Goal: Information Seeking & Learning: Learn about a topic

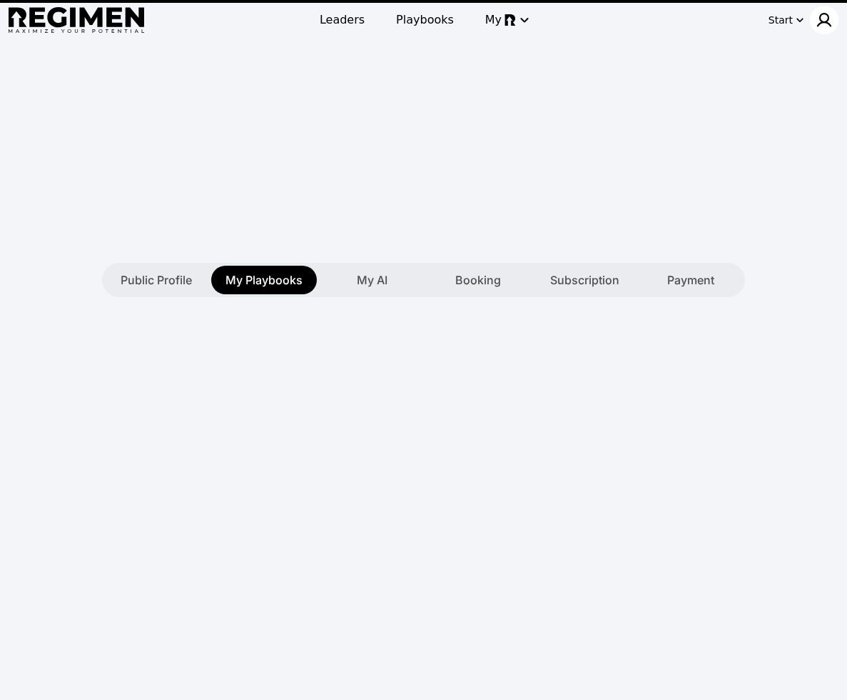
click at [829, 19] on img at bounding box center [824, 19] width 17 height 17
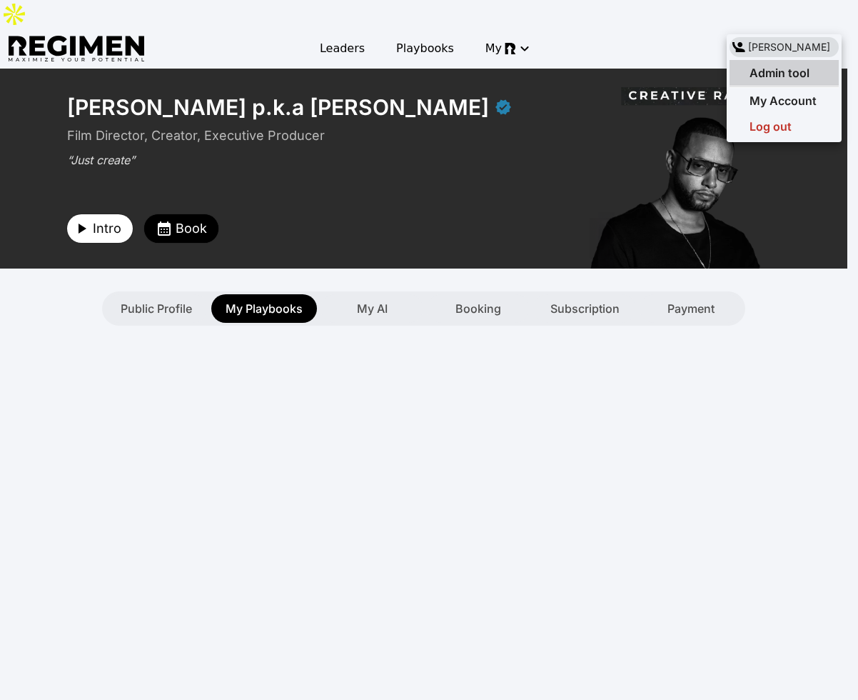
click at [799, 78] on span "Admin tool" at bounding box center [780, 73] width 60 height 14
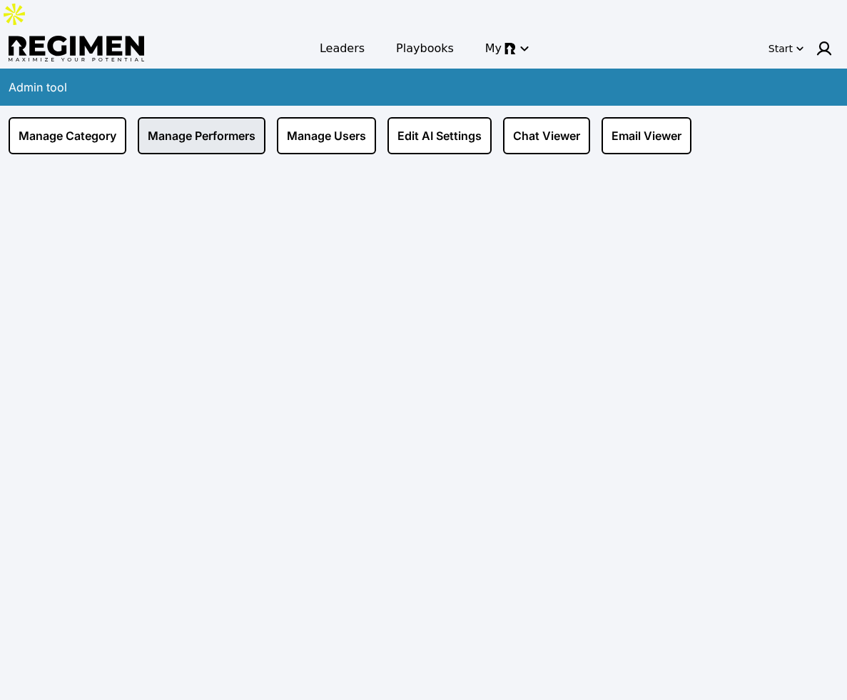
click at [253, 117] on link "Manage Performers" at bounding box center [202, 135] width 128 height 37
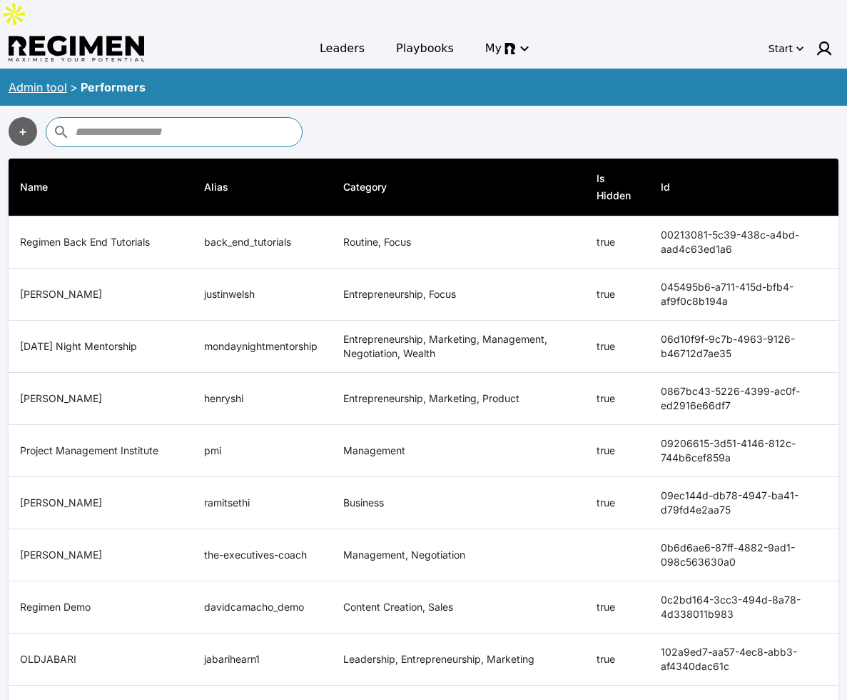
click at [232, 121] on input "text" at bounding box center [186, 132] width 223 height 23
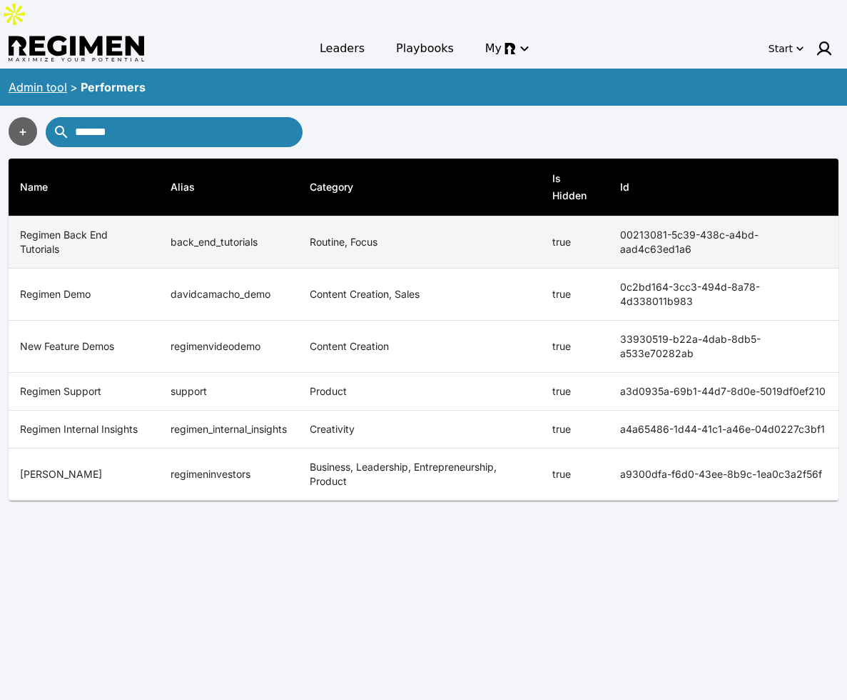
type input "*******"
click at [81, 216] on th "Regimen Back End Tutorials" at bounding box center [84, 242] width 151 height 52
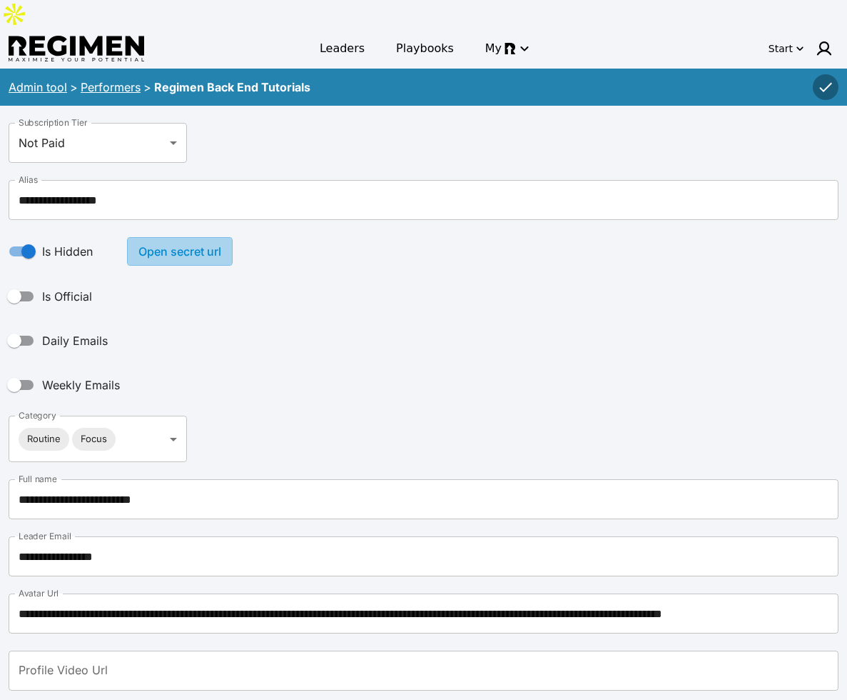
click at [176, 237] on button "Open secret url" at bounding box center [180, 251] width 106 height 29
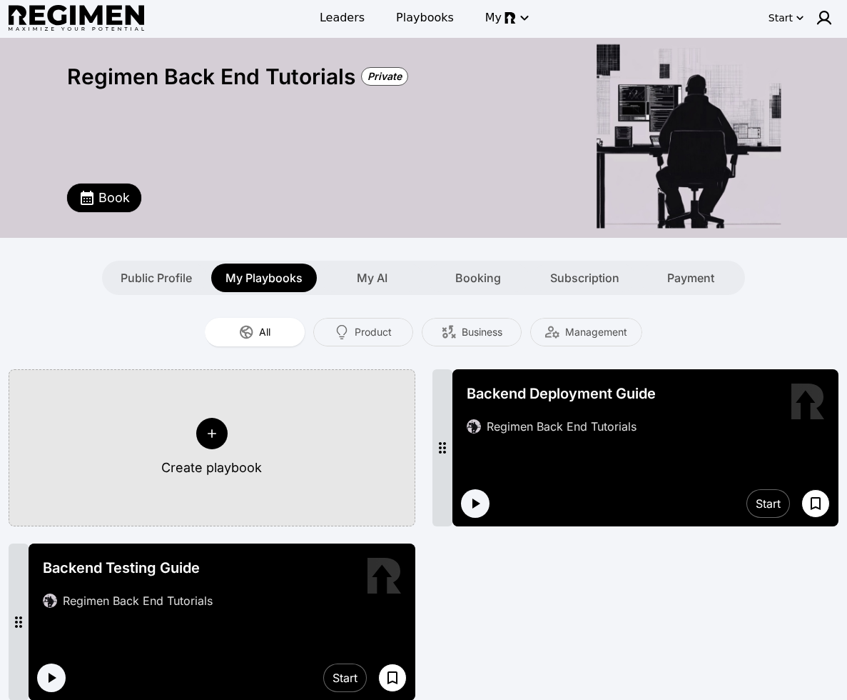
scroll to position [109, 0]
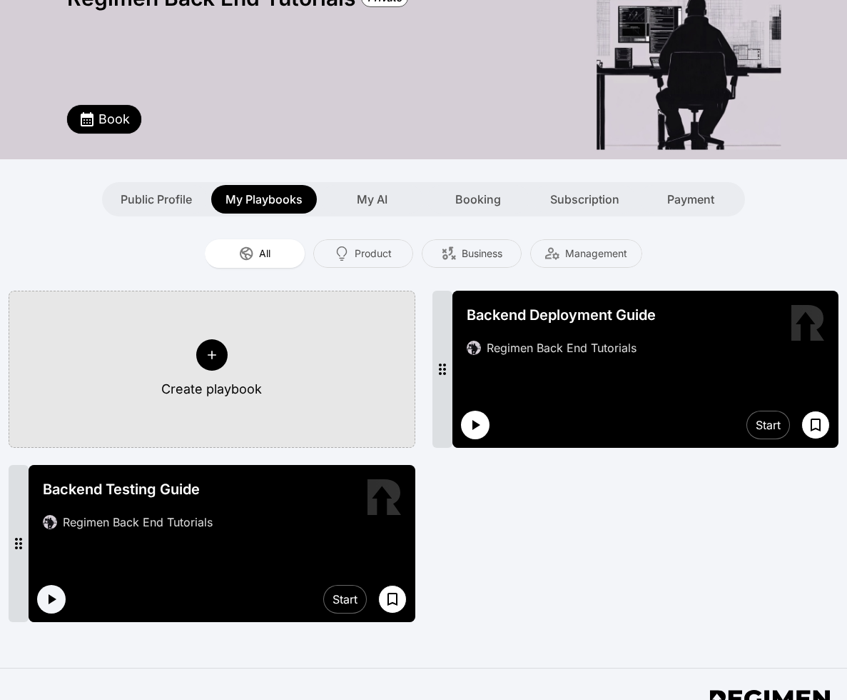
click at [478, 416] on icon "button" at bounding box center [475, 424] width 17 height 17
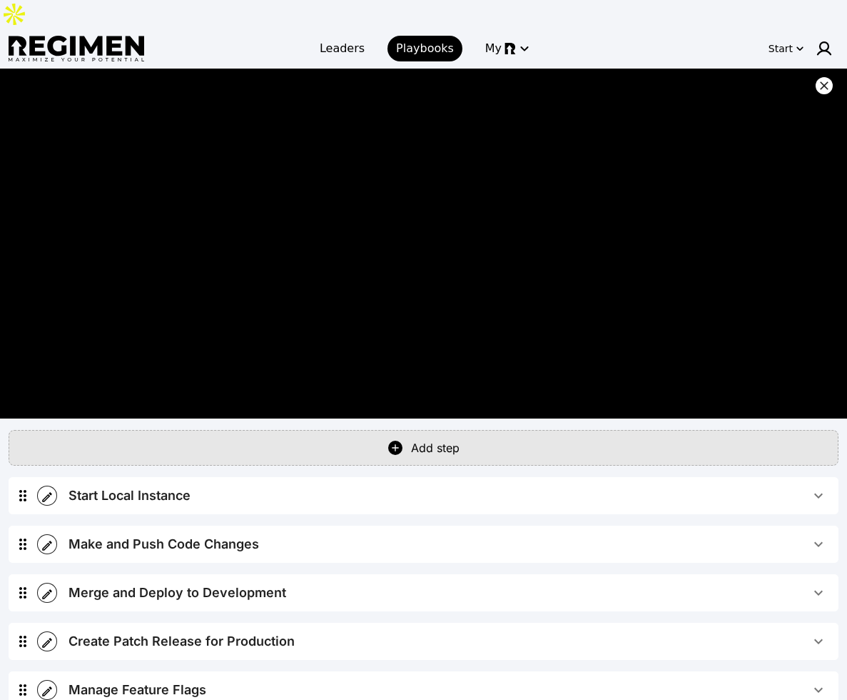
click at [246, 477] on button "Start Local Instance" at bounding box center [448, 495] width 782 height 37
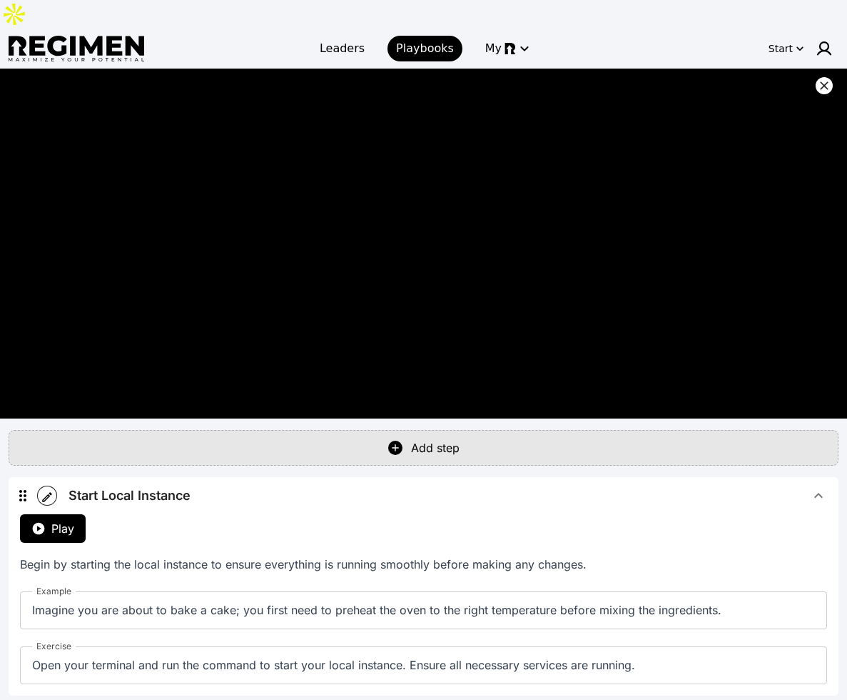
click at [242, 477] on button "Start Local Instance" at bounding box center [448, 495] width 782 height 37
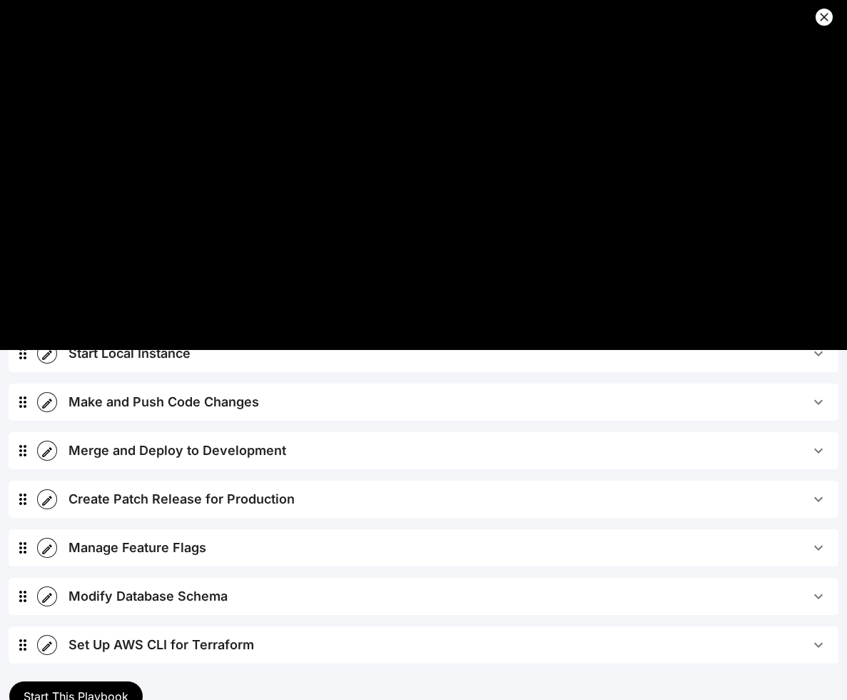
scroll to position [126, 0]
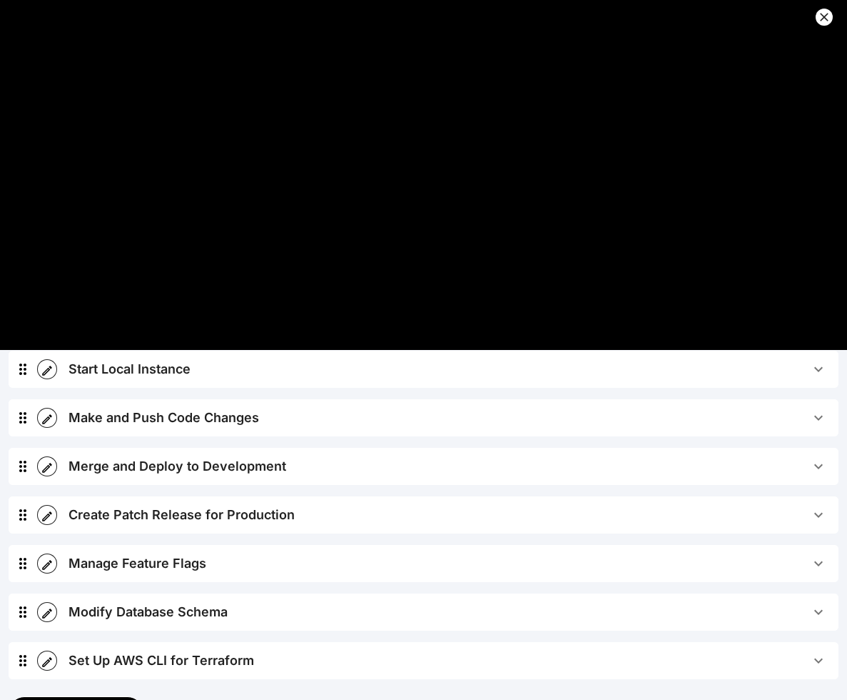
scroll to position [109, 0]
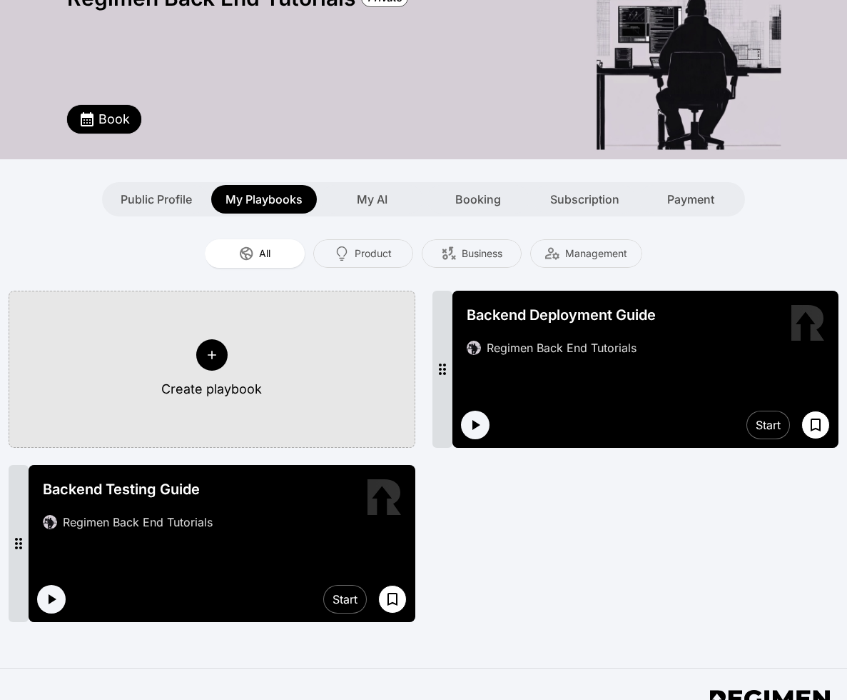
click at [675, 543] on div "Create playbook Backend Deployment Guide Regimen Back End Tutorials Start Backe…" at bounding box center [424, 456] width 830 height 331
click at [59, 590] on icon "button" at bounding box center [51, 598] width 17 height 17
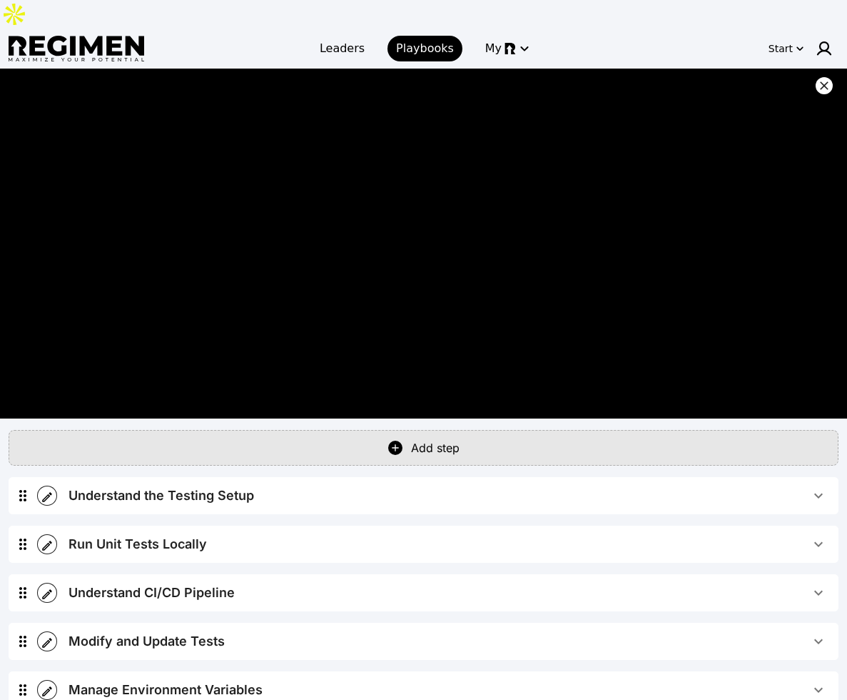
click at [163, 485] on div "Understand the Testing Setup" at bounding box center [162, 495] width 186 height 20
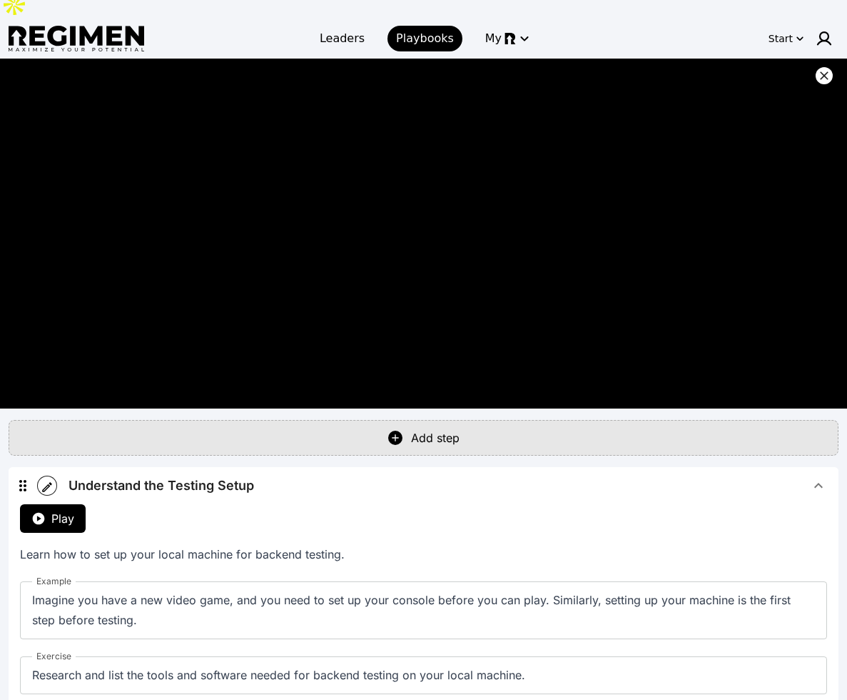
scroll to position [9, 0]
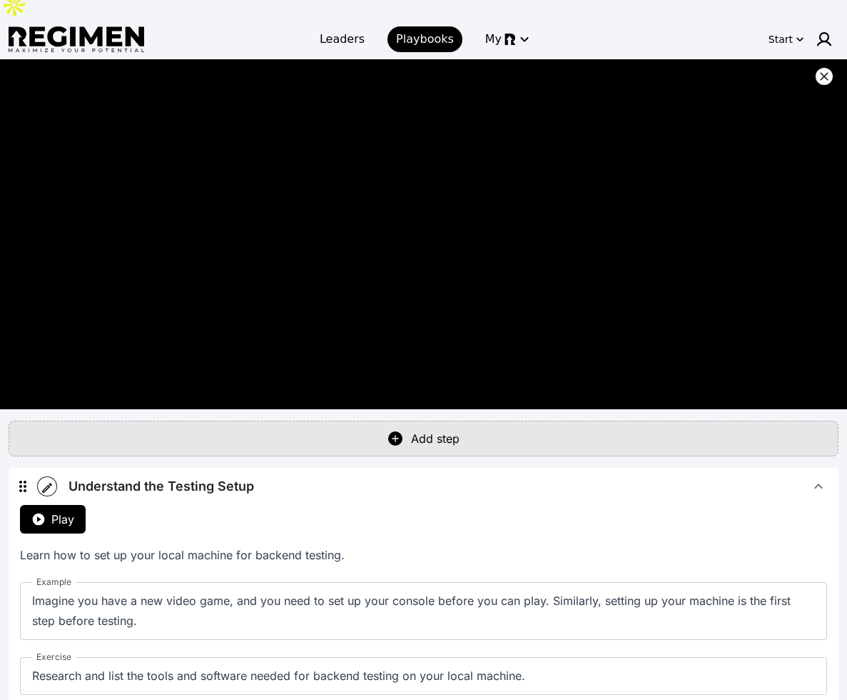
drag, startPoint x: 638, startPoint y: 452, endPoint x: 638, endPoint y: 460, distance: 7.9
click at [638, 476] on span "Understand the Testing Setup" at bounding box center [440, 486] width 742 height 20
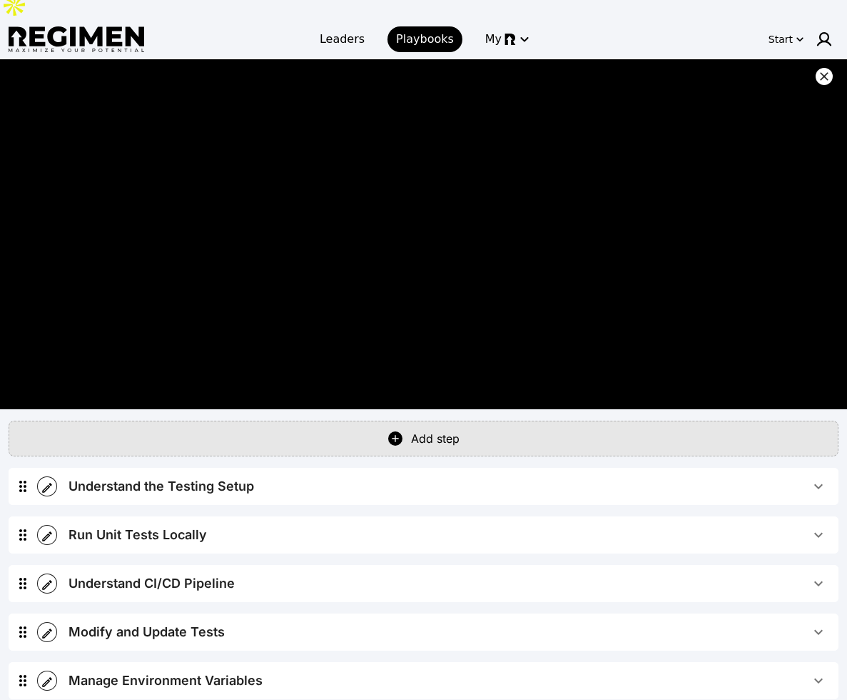
click at [102, 525] on div "Run Unit Tests Locally" at bounding box center [138, 535] width 138 height 20
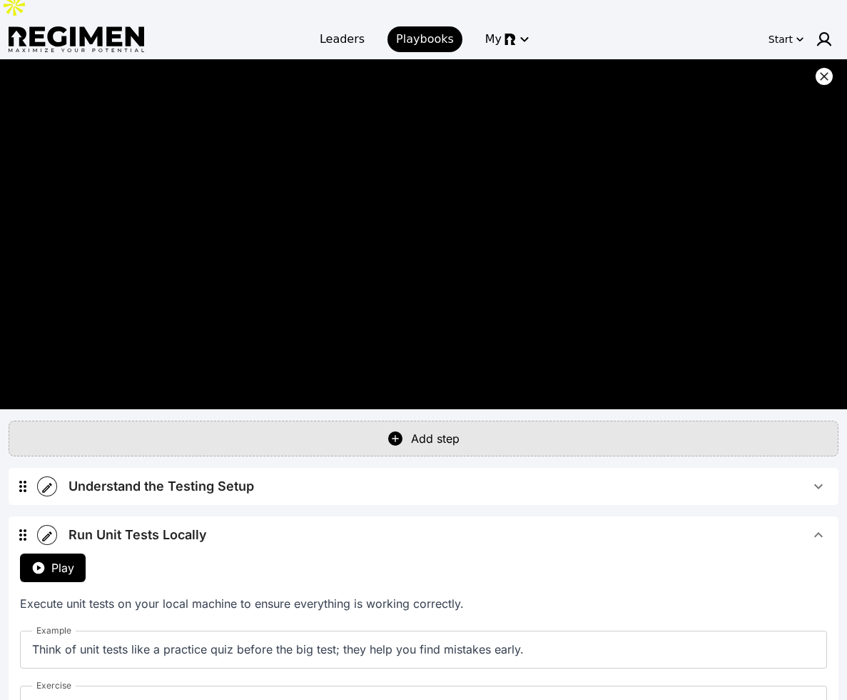
click at [63, 559] on span "Play" at bounding box center [62, 567] width 23 height 17
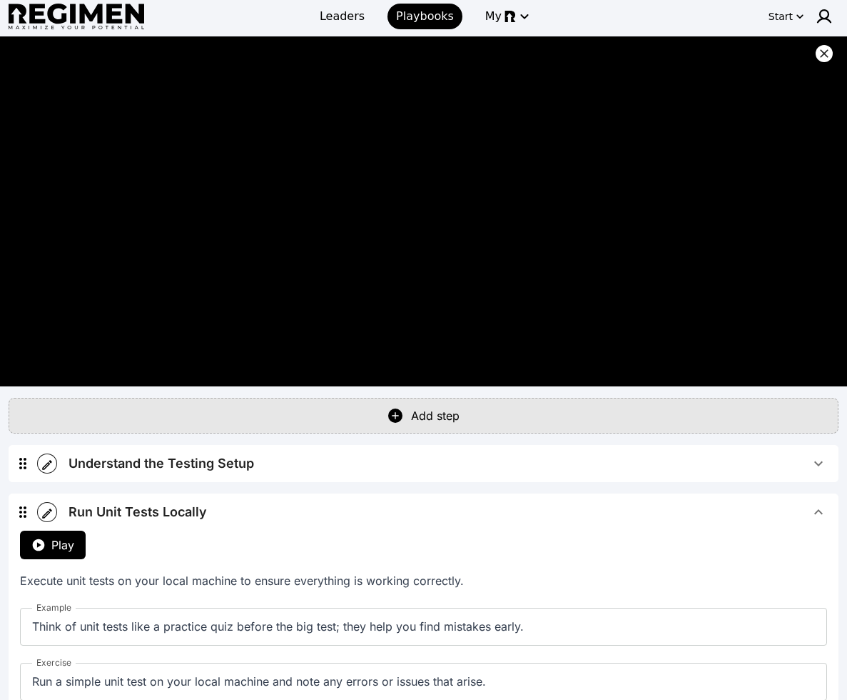
scroll to position [32, 0]
click at [189, 502] on div "Run Unit Tests Locally" at bounding box center [138, 512] width 138 height 20
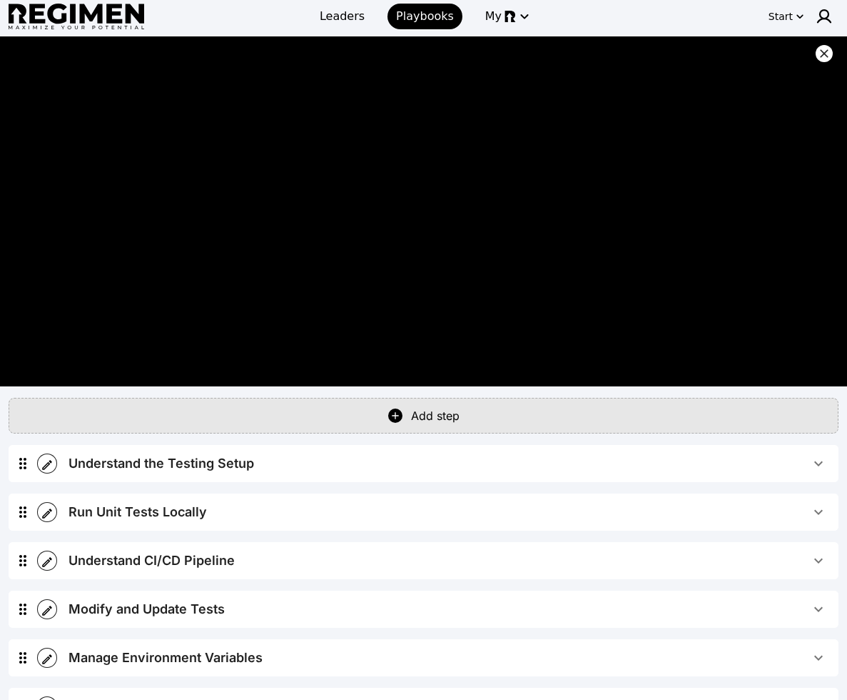
click at [178, 550] on div "Understand CI/CD Pipeline" at bounding box center [152, 560] width 166 height 20
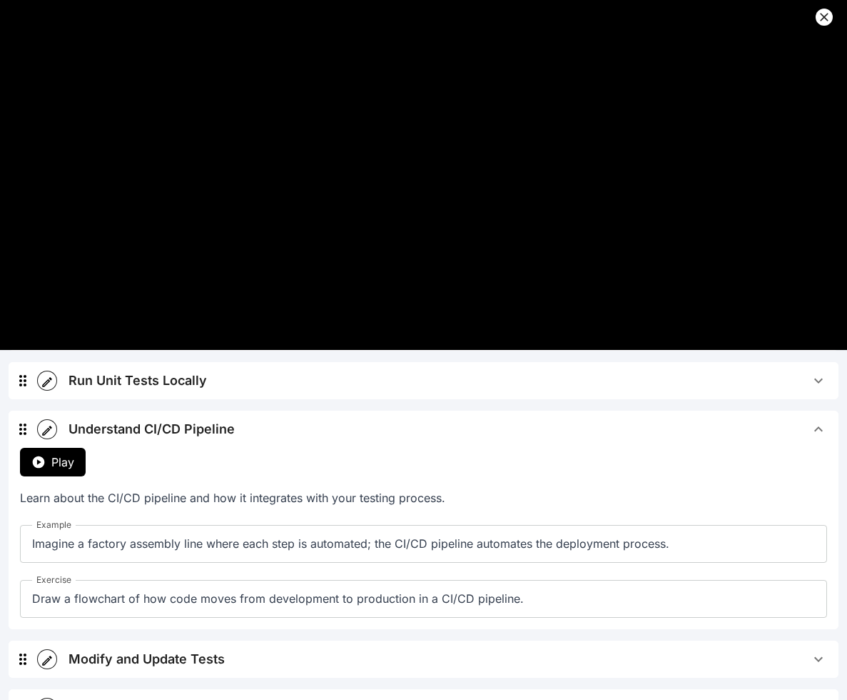
scroll to position [215, 0]
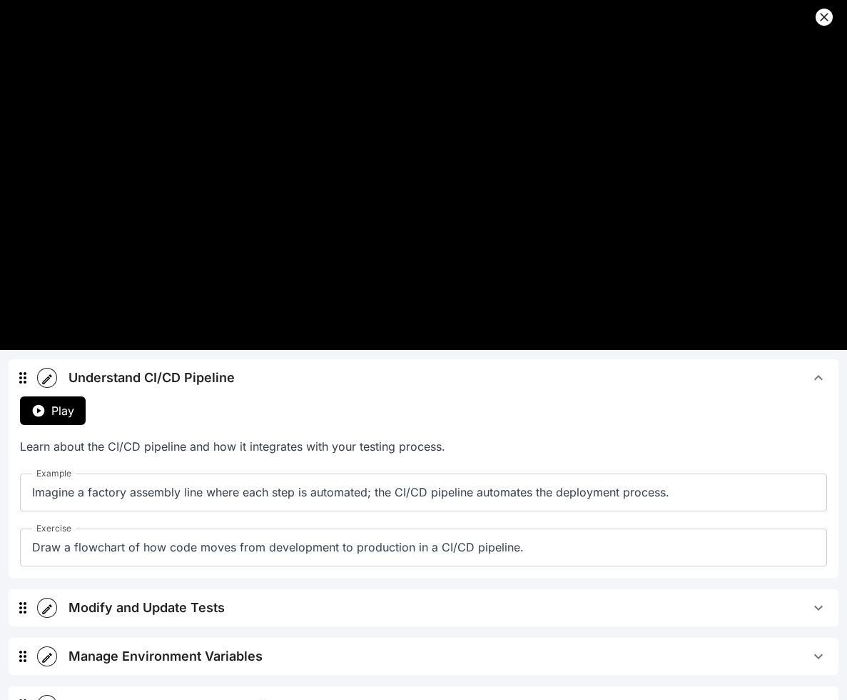
click at [66, 396] on button "Play" at bounding box center [53, 410] width 66 height 29
click at [119, 597] on div "Modify and Update Tests" at bounding box center [147, 607] width 156 height 20
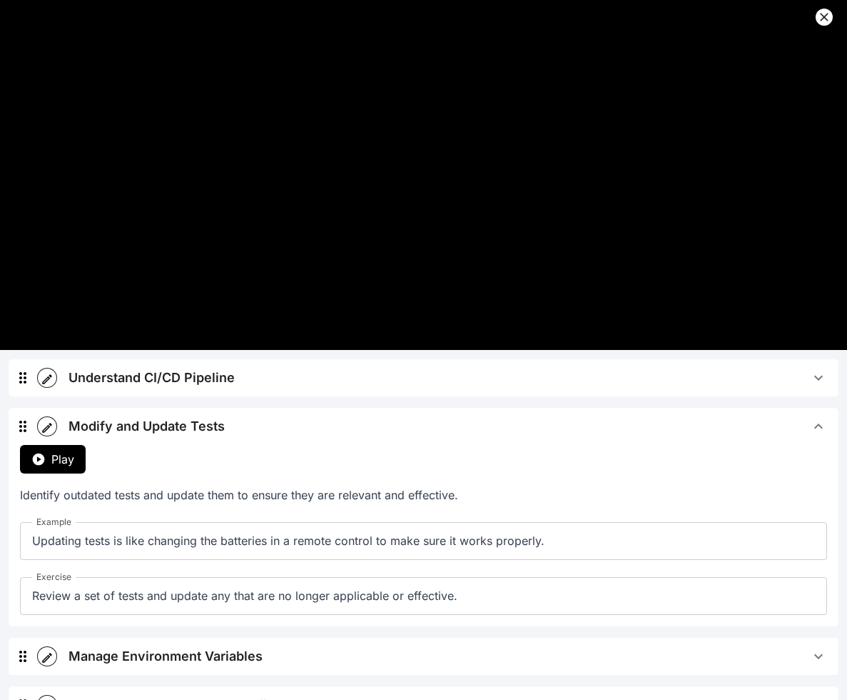
click at [56, 450] on span "Play" at bounding box center [62, 458] width 23 height 17
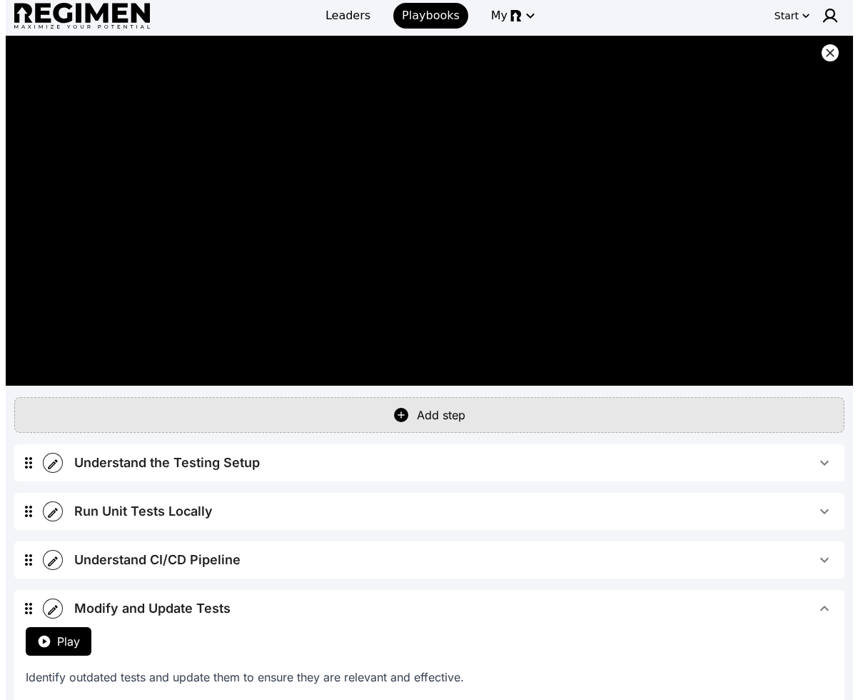
scroll to position [0, 0]
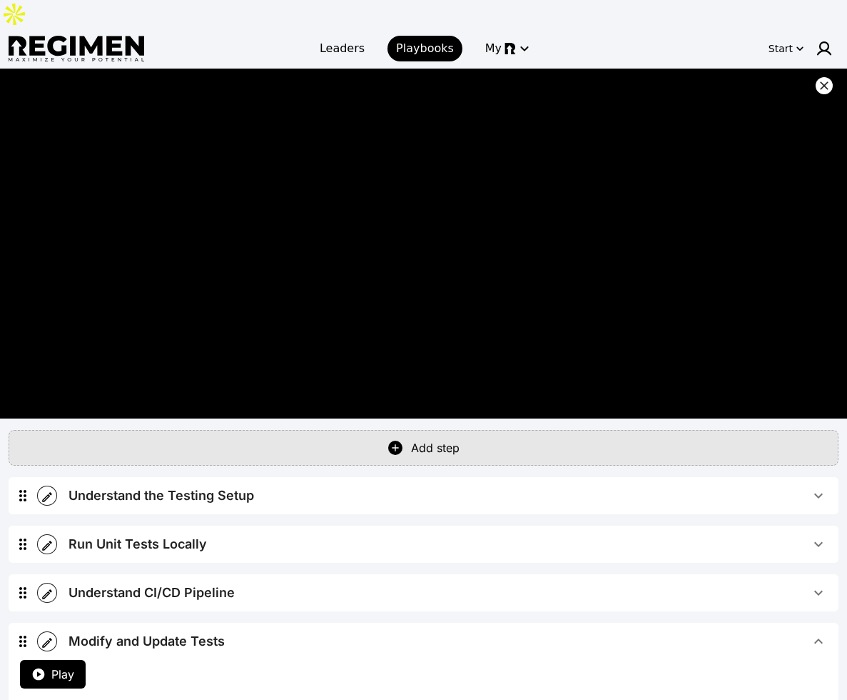
click at [818, 79] on icon at bounding box center [824, 86] width 14 height 14
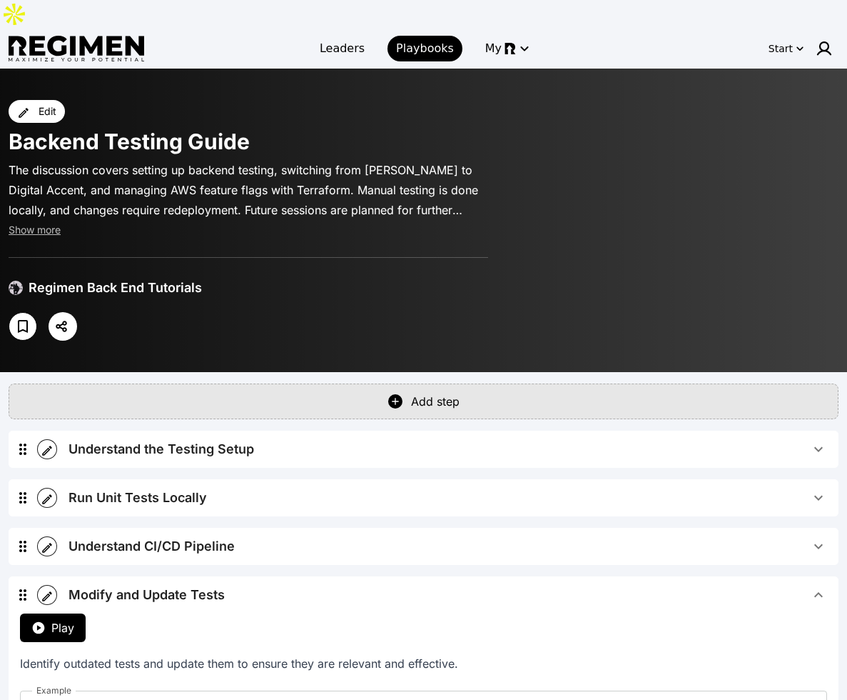
click at [369, 578] on button "Modify and Update Tests" at bounding box center [448, 594] width 782 height 37
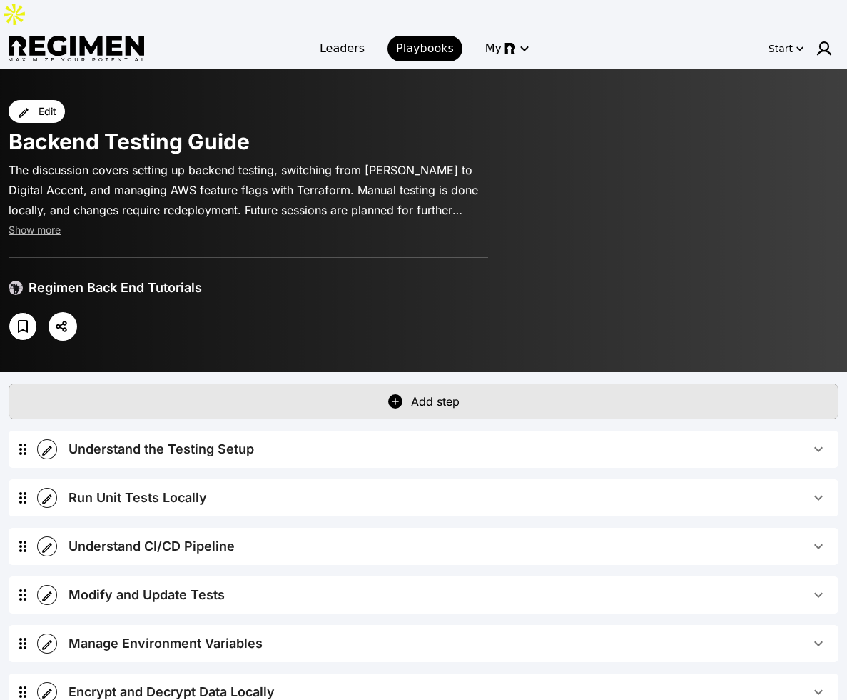
click at [48, 591] on icon "button" at bounding box center [47, 596] width 10 height 10
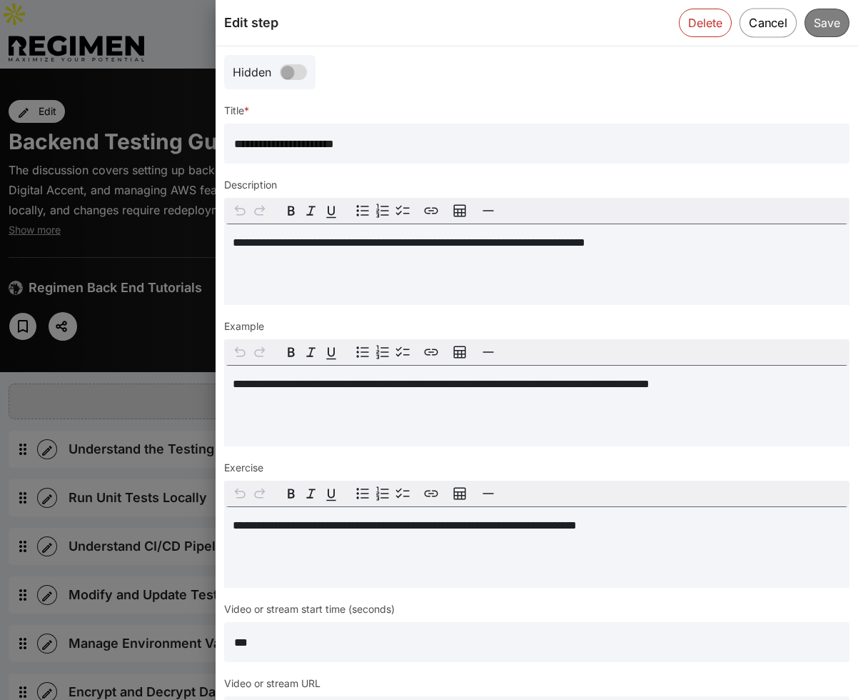
click at [757, 22] on button "Cancel" at bounding box center [768, 22] width 57 height 29
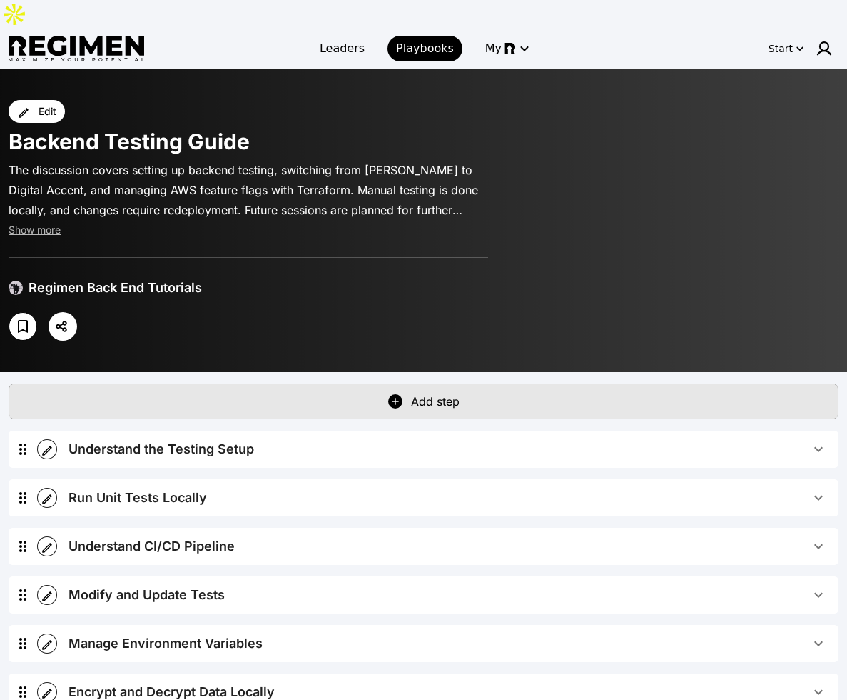
click at [114, 585] on div "Modify and Update Tests" at bounding box center [147, 595] width 156 height 20
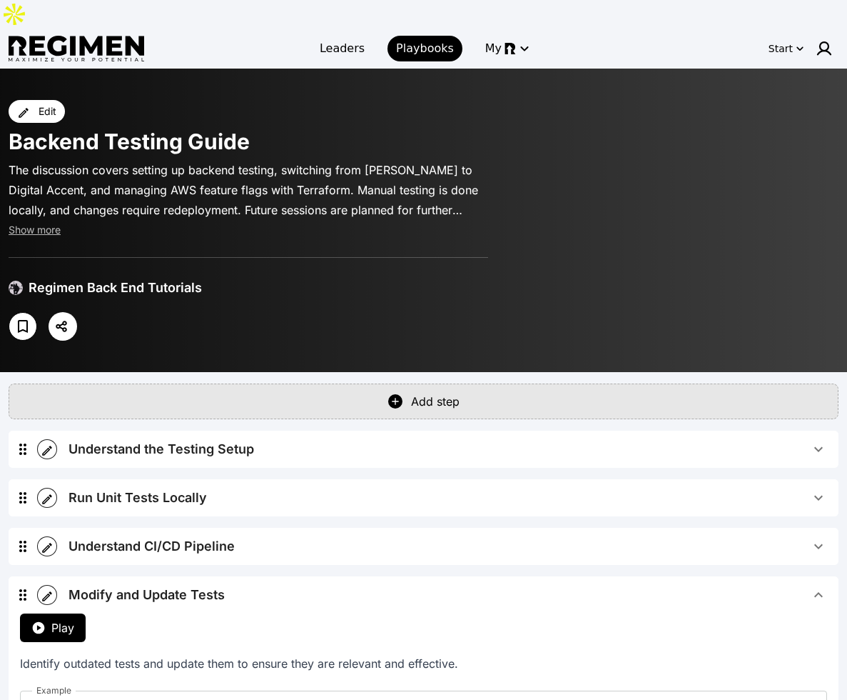
click at [56, 619] on span "Play" at bounding box center [62, 627] width 23 height 17
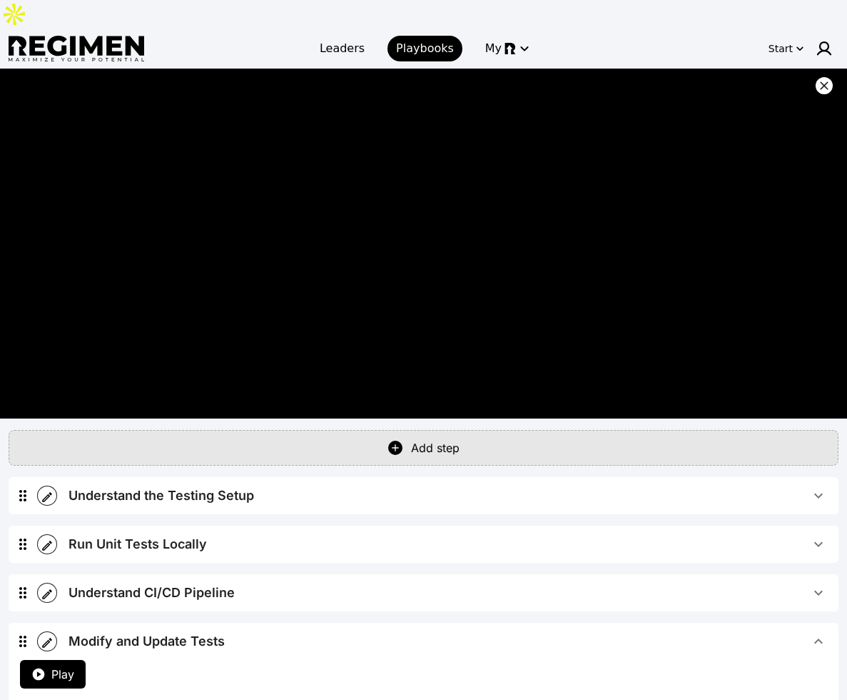
click at [817, 79] on icon at bounding box center [824, 86] width 14 height 14
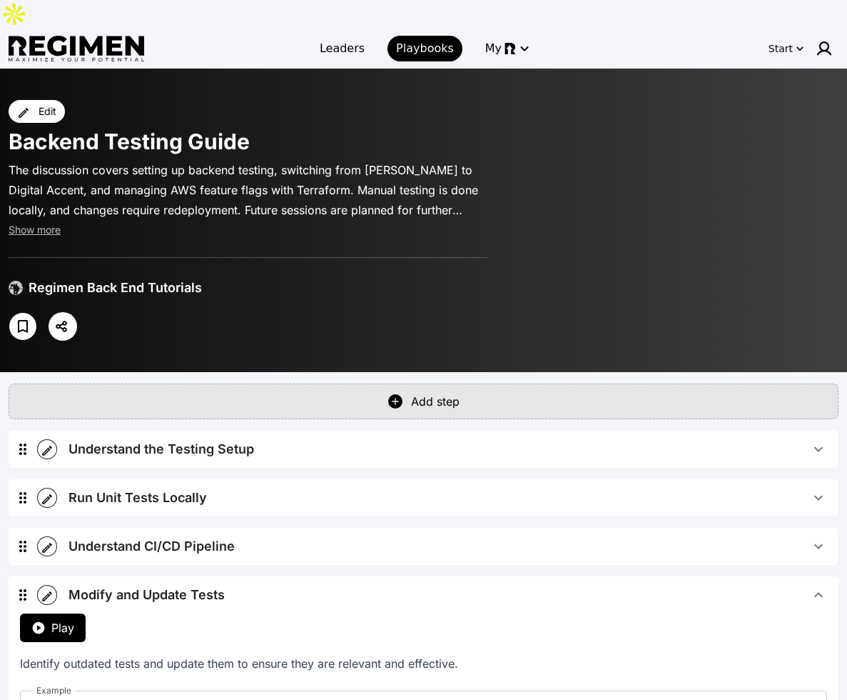
click at [327, 585] on span "Modify and Update Tests" at bounding box center [440, 595] width 742 height 20
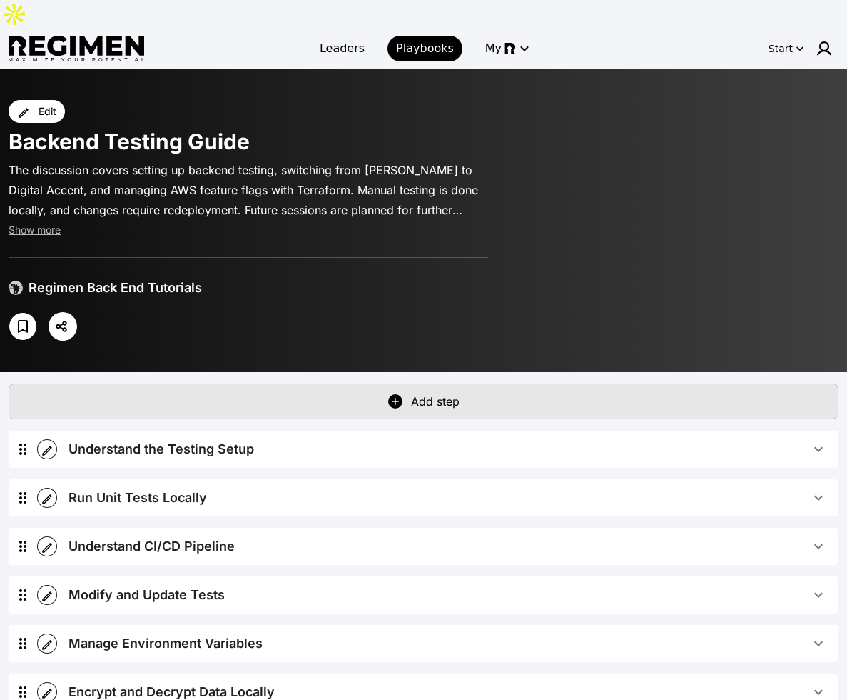
click at [31, 278] on div "Regimen Back End Tutorials" at bounding box center [115, 288] width 173 height 20
